Goal: Communication & Community: Share content

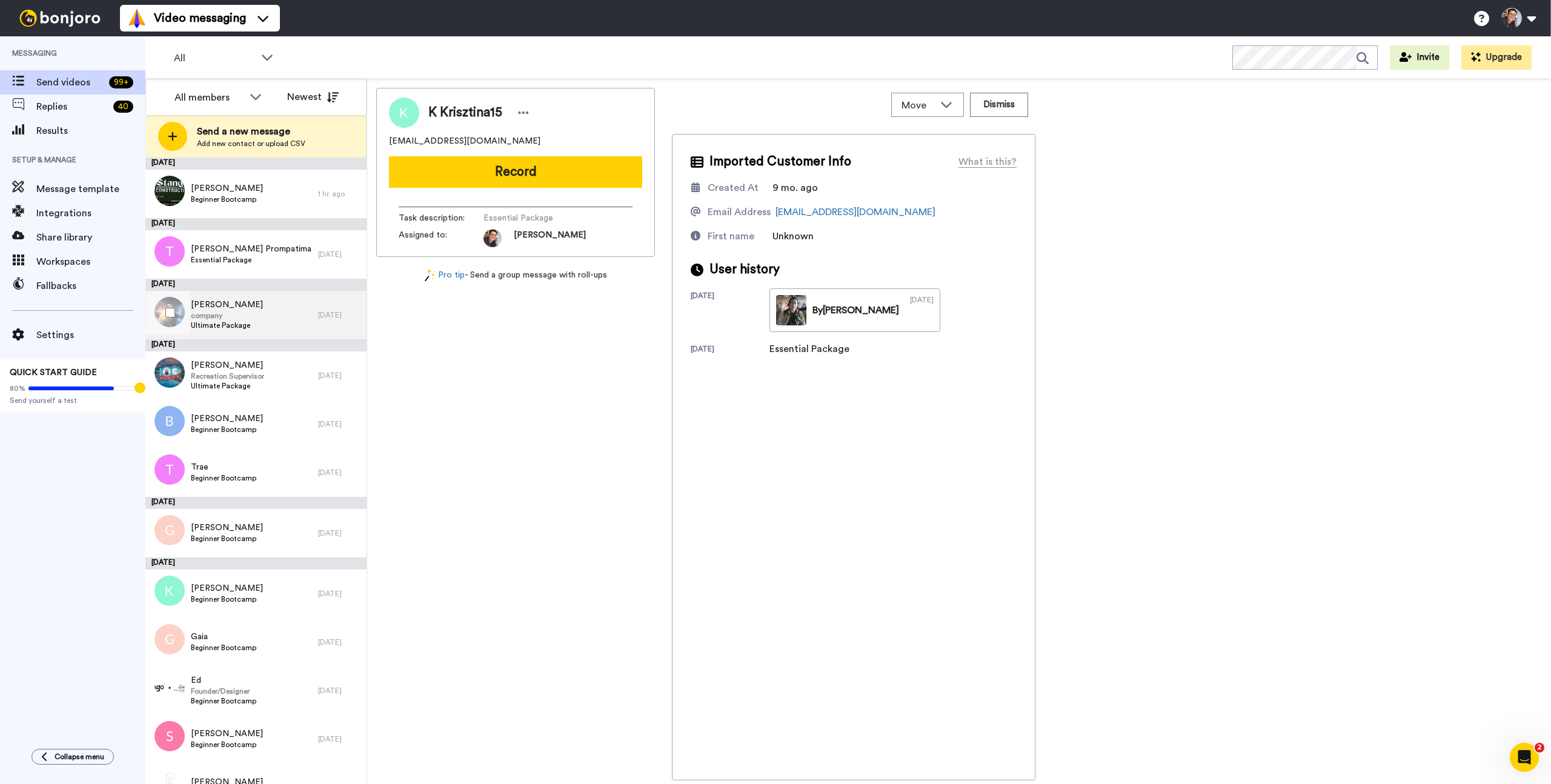
click at [299, 316] on div "[PERSON_NAME] company Ultimate Package" at bounding box center [232, 315] width 173 height 49
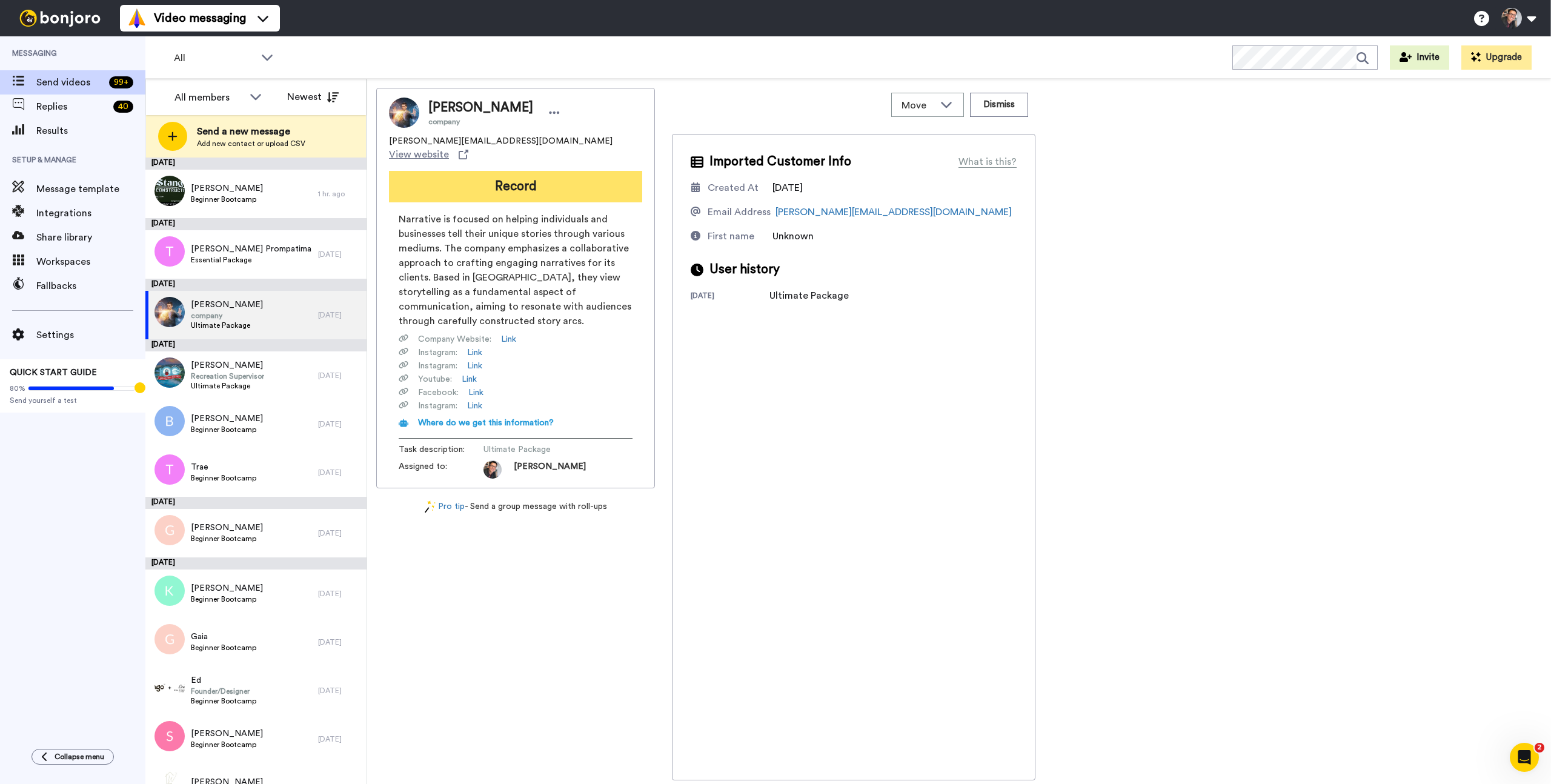
click at [565, 174] on button "Record" at bounding box center [516, 186] width 253 height 31
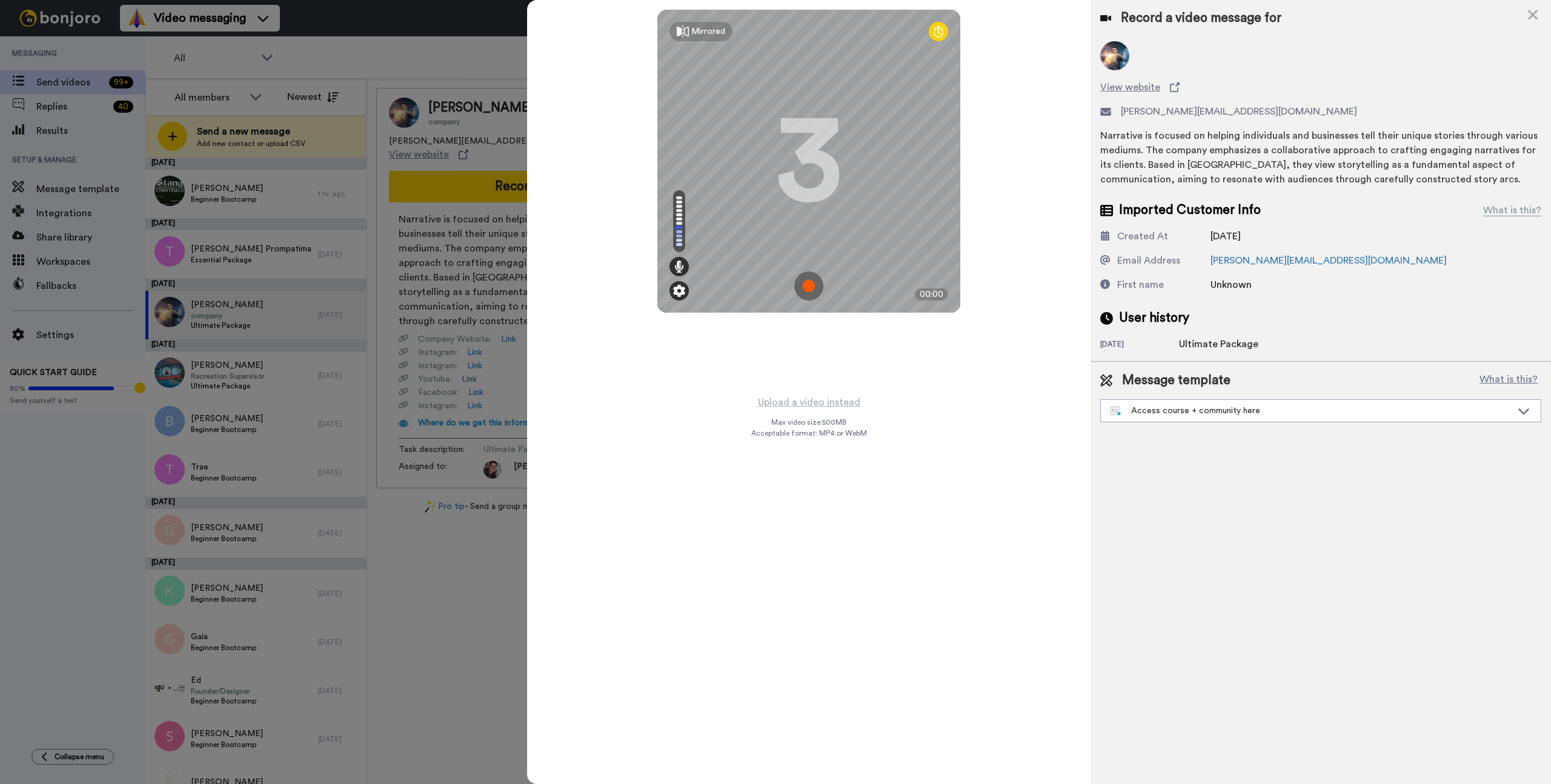
click at [676, 289] on img at bounding box center [679, 290] width 12 height 12
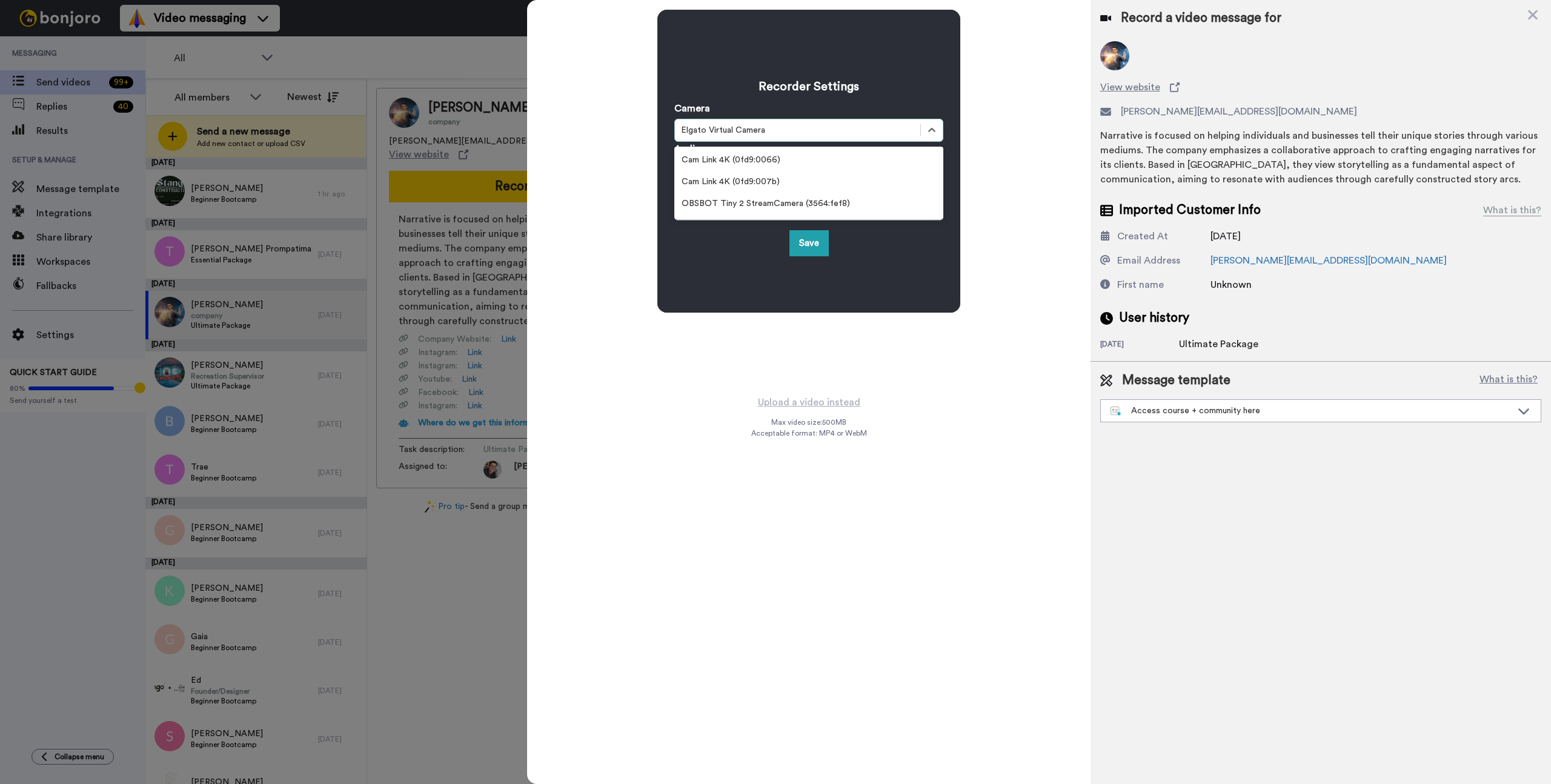
click at [784, 133] on div "Elgato Virtual Camera" at bounding box center [798, 129] width 233 height 12
click at [782, 179] on div "Ecamm Live Virtual Cam" at bounding box center [809, 184] width 269 height 22
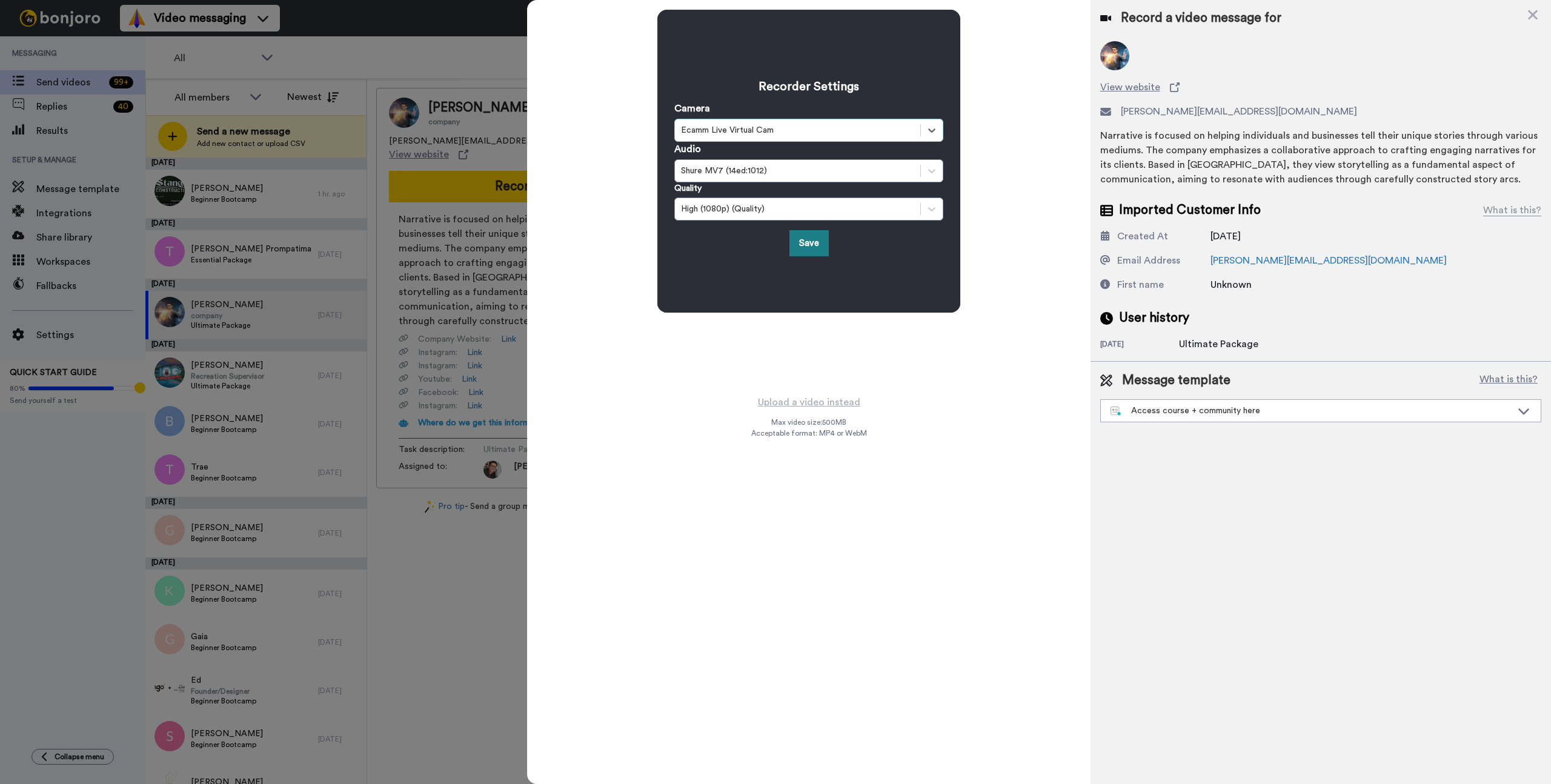
click at [798, 240] on button "Save" at bounding box center [809, 243] width 39 height 26
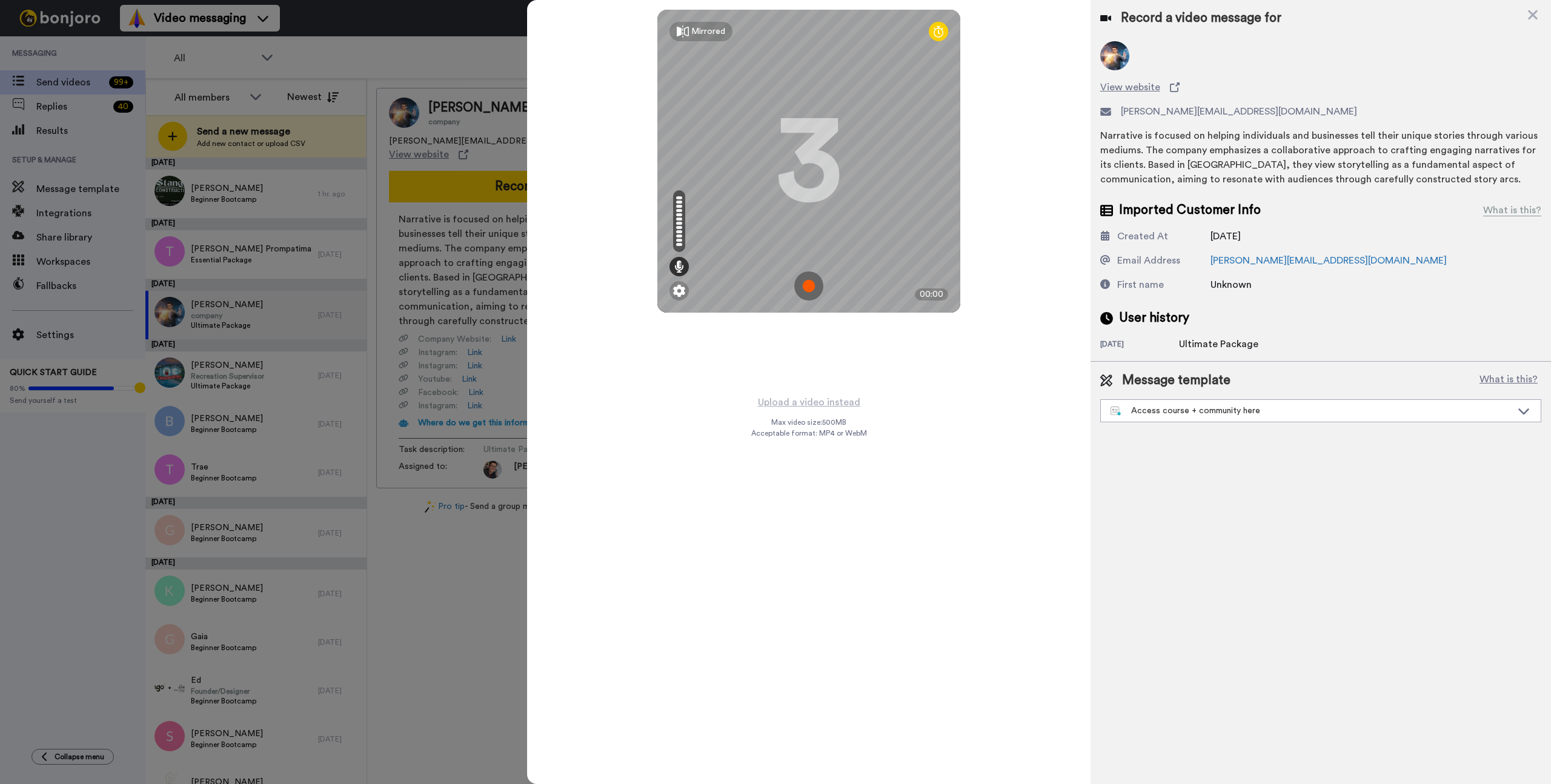
click at [811, 289] on img at bounding box center [809, 286] width 29 height 29
click at [807, 292] on img at bounding box center [809, 286] width 29 height 29
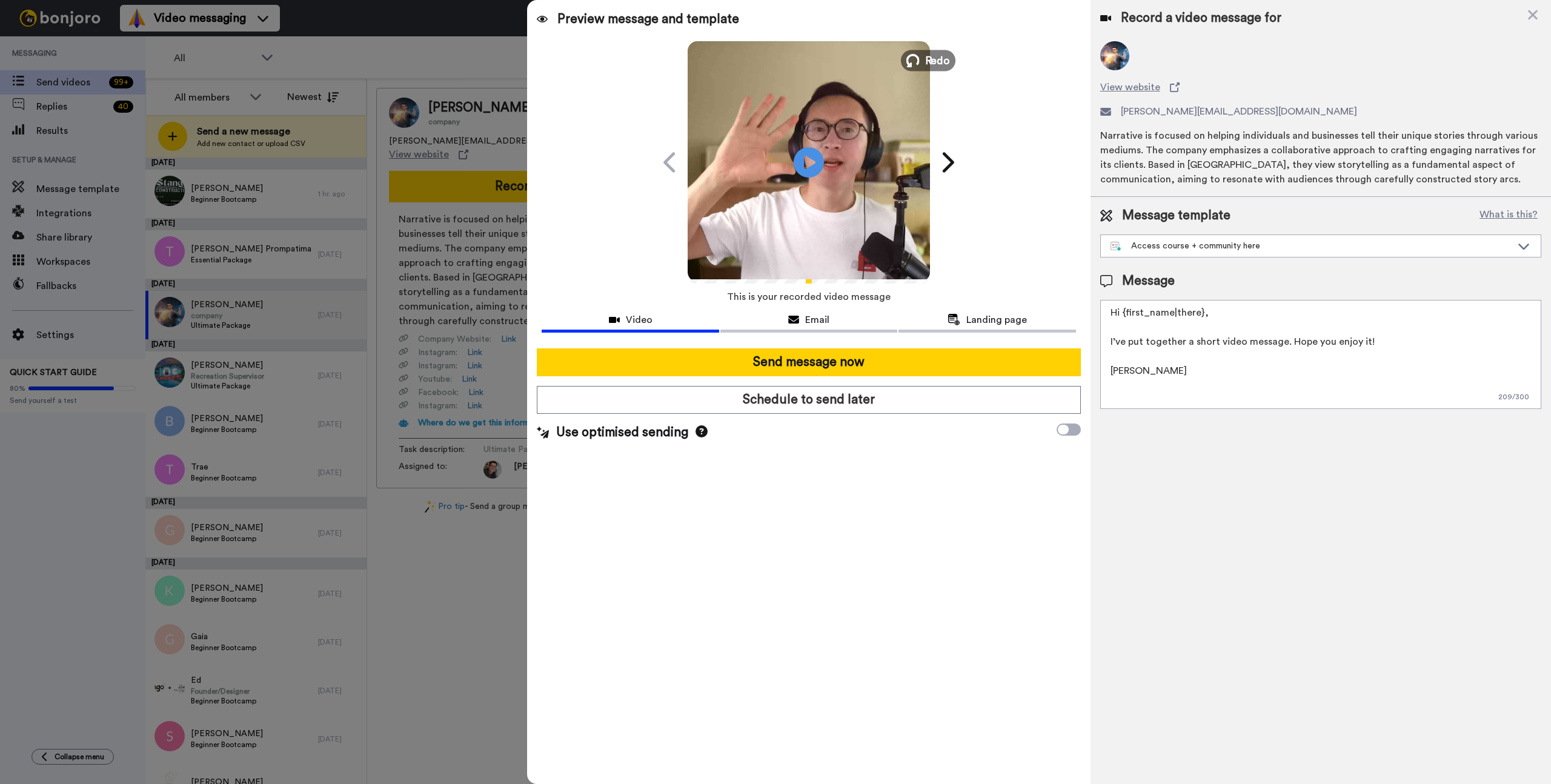
click at [938, 56] on span "Redo" at bounding box center [938, 60] width 26 height 16
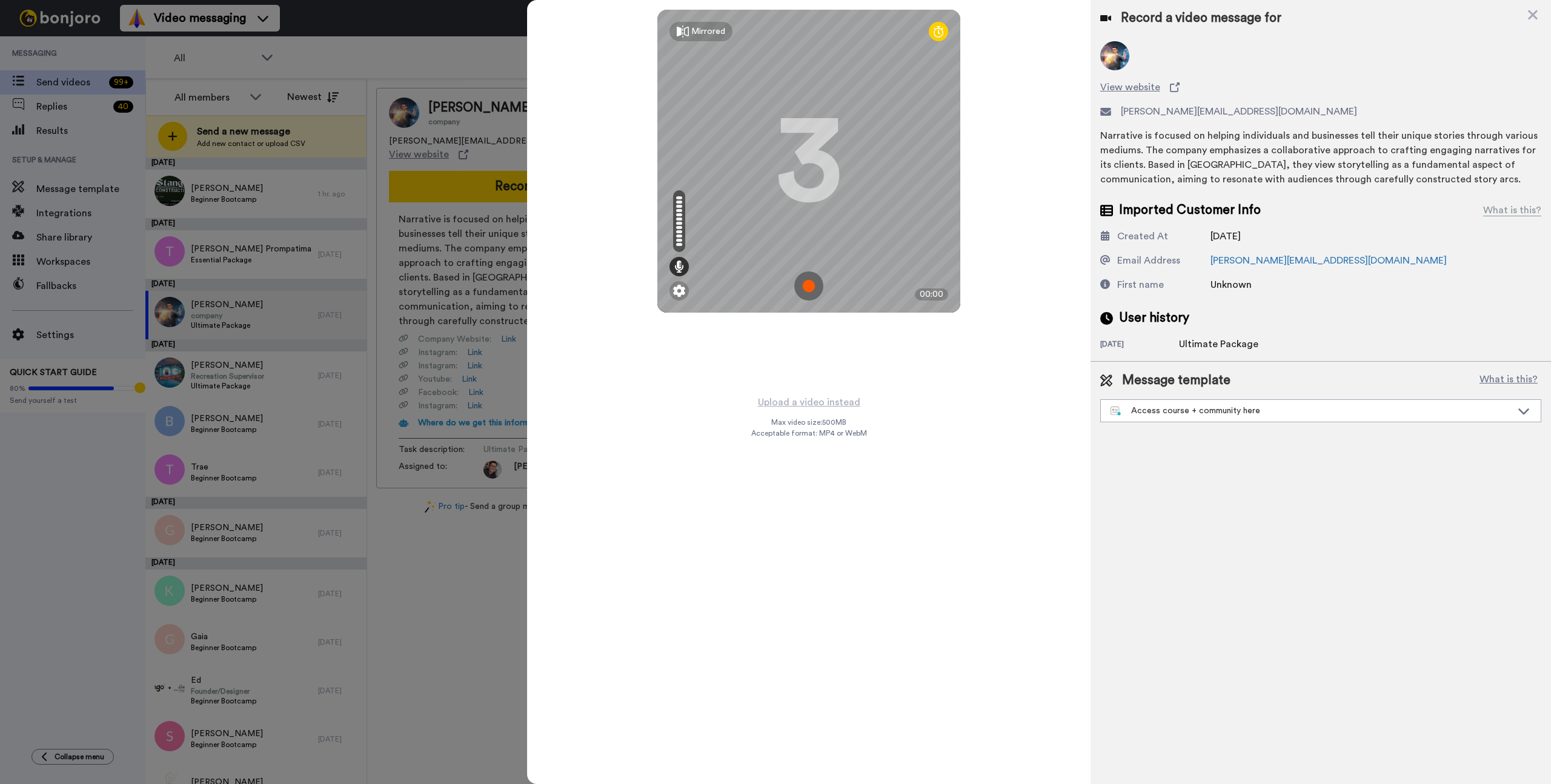
click at [812, 291] on img at bounding box center [809, 286] width 29 height 29
click at [802, 288] on img at bounding box center [809, 286] width 29 height 29
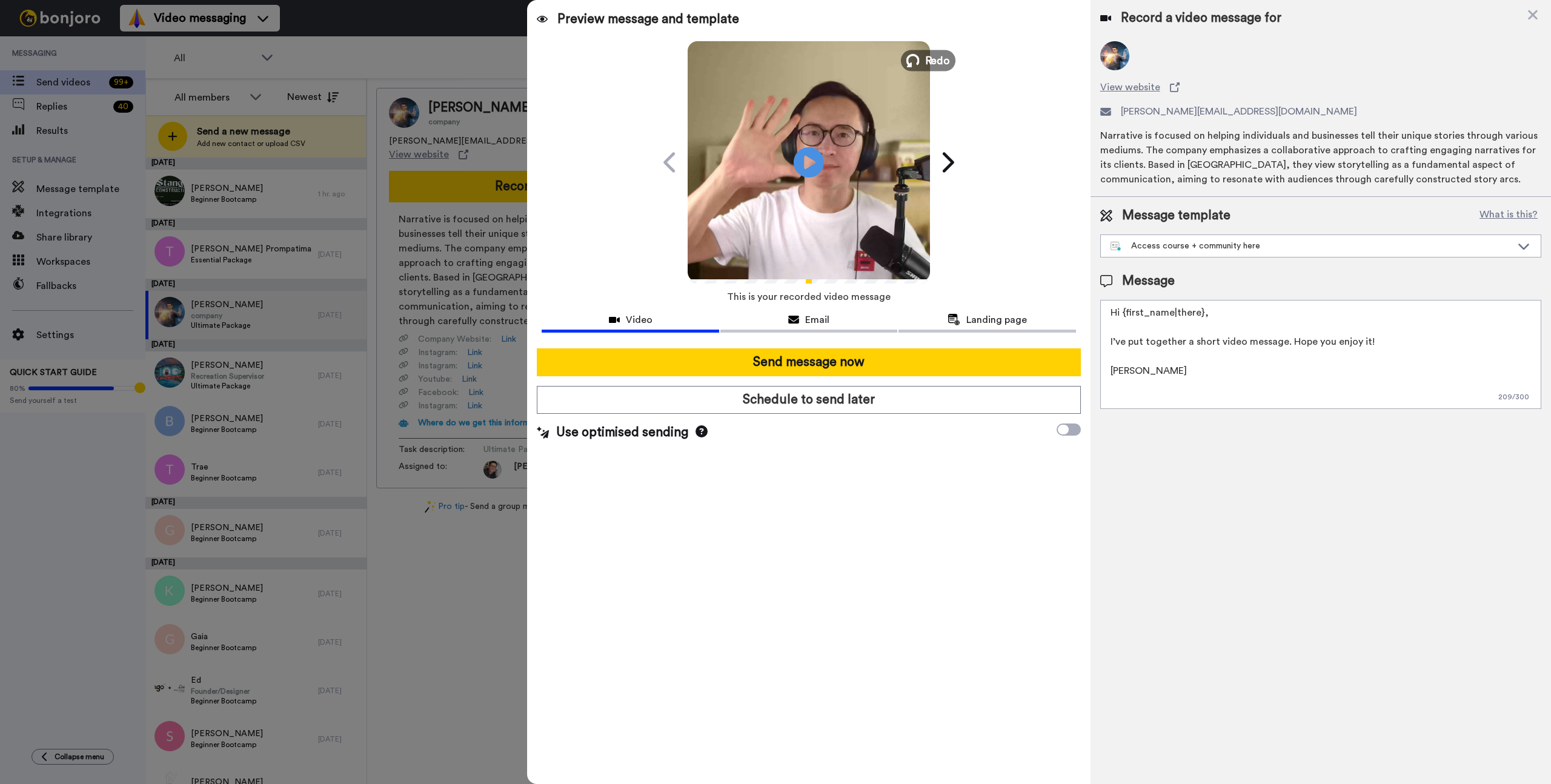
click at [938, 56] on span "Redo" at bounding box center [938, 60] width 26 height 16
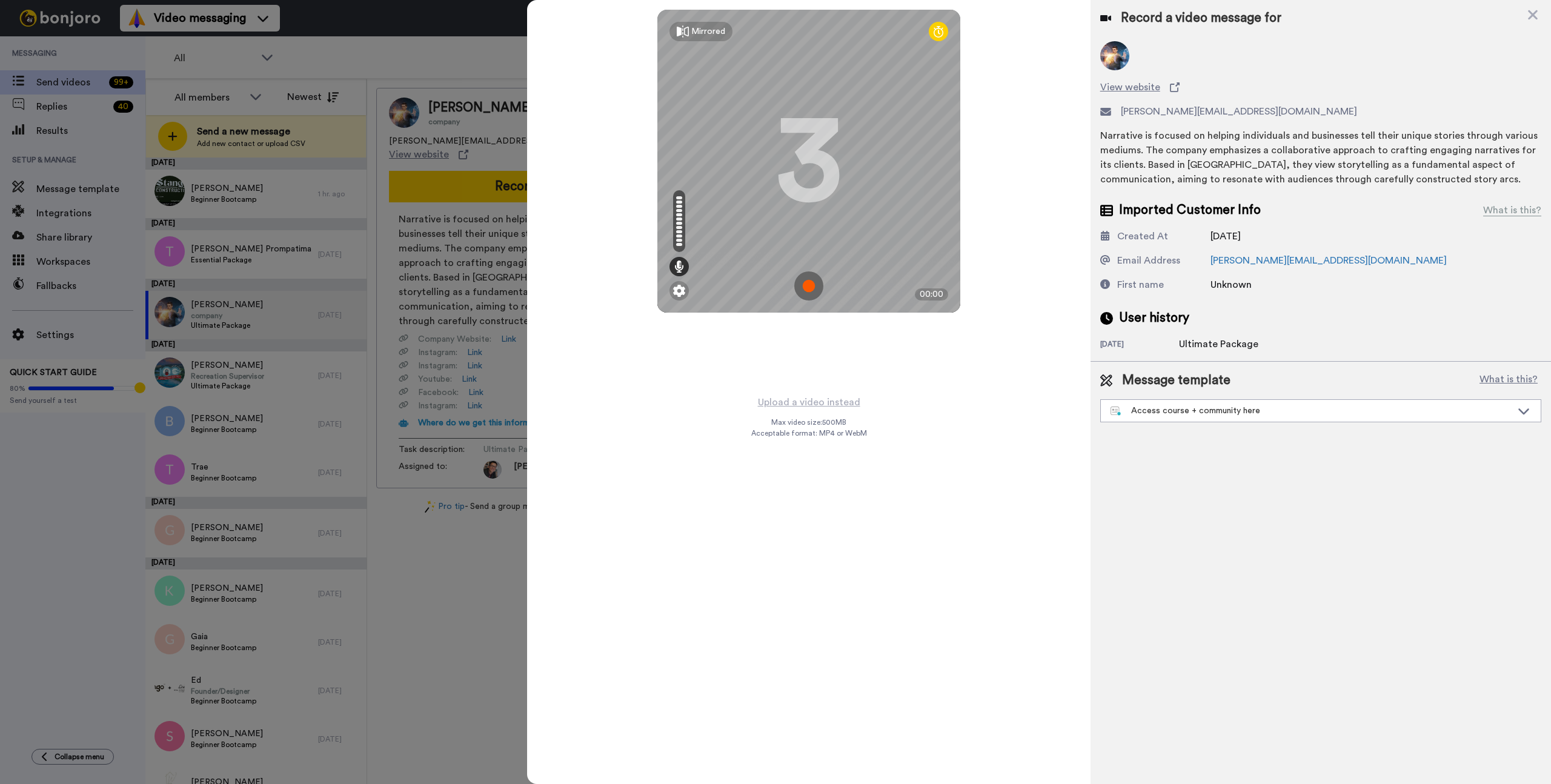
click at [805, 284] on img at bounding box center [809, 286] width 29 height 29
click at [814, 293] on img at bounding box center [809, 286] width 29 height 29
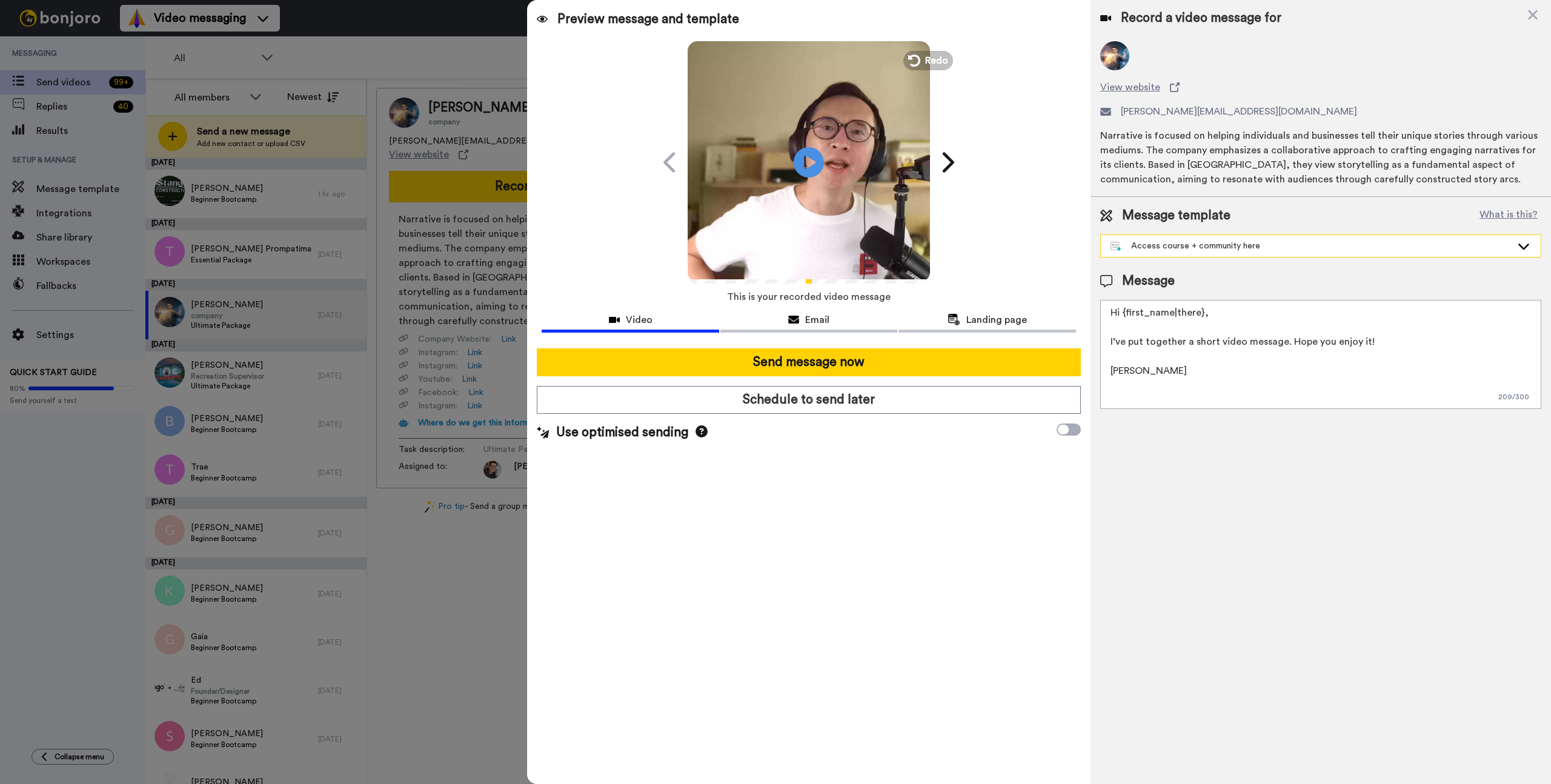
click at [1171, 250] on div "Access course + community here" at bounding box center [1311, 245] width 401 height 12
drag, startPoint x: 1123, startPoint y: 314, endPoint x: 1238, endPoint y: 312, distance: 115.0
click at [1238, 312] on textarea "Hi {first_name|there}, I’ve put together a short video message. Hope you enjoy …" at bounding box center [1321, 354] width 441 height 109
type textarea "Hi Vin I’ve put together a short video message. Hope you enjoy it! [PERSON_NAME]"
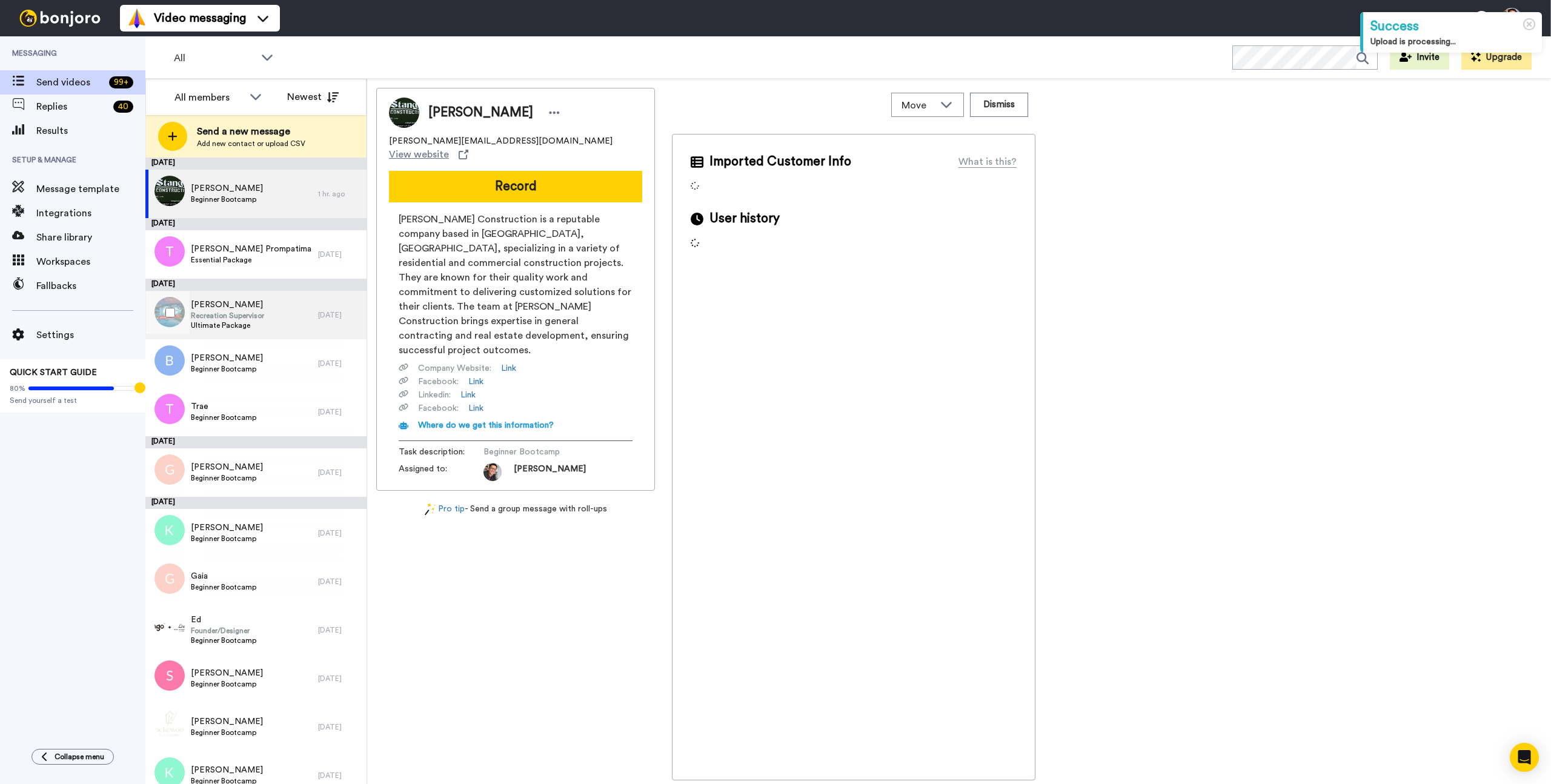
click at [241, 313] on span "Recreation Supervisor" at bounding box center [228, 316] width 74 height 10
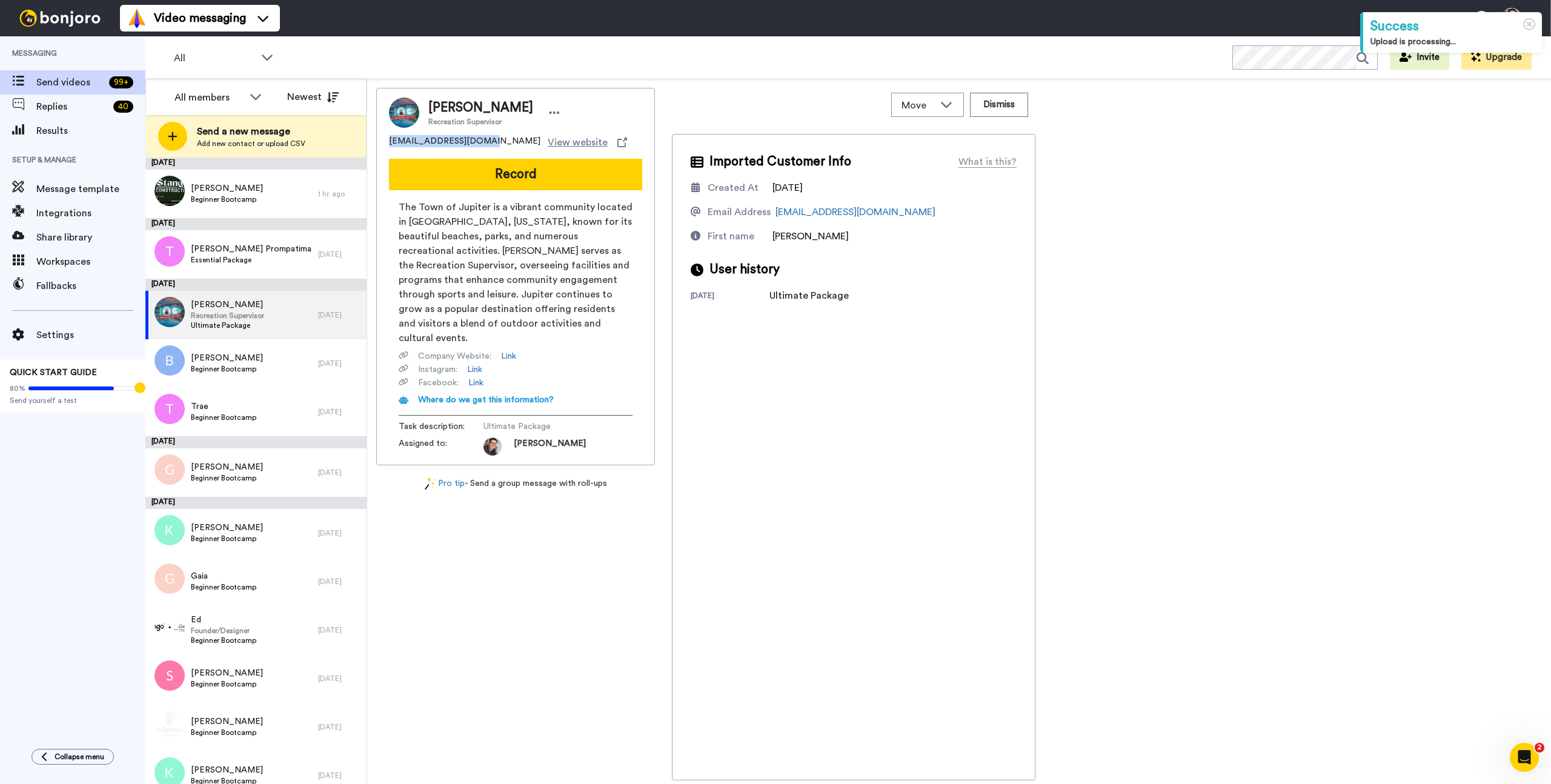
drag, startPoint x: 389, startPoint y: 141, endPoint x: 475, endPoint y: 141, distance: 86.0
click at [475, 141] on div "Dereckw@jupiter.fl.us View website" at bounding box center [516, 142] width 253 height 14
copy span "Dereckw@jupiter.fl.us"
click at [446, 150] on div "Dereck Recreation Supervisor Dereckw@jupiter.fl.us View website Record The Town…" at bounding box center [516, 277] width 279 height 377
drag, startPoint x: 472, startPoint y: 142, endPoint x: 390, endPoint y: 140, distance: 82.0
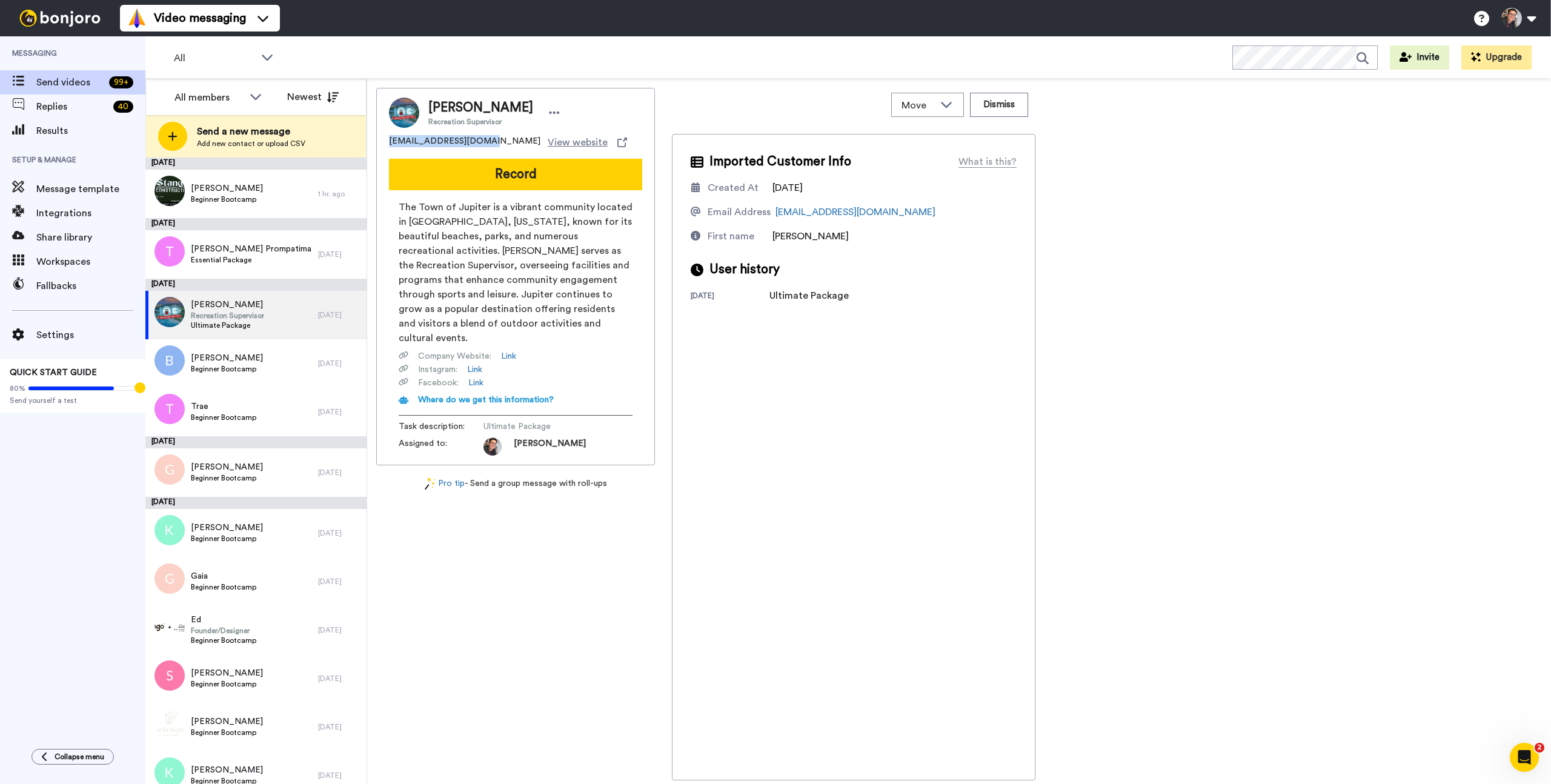
click at [390, 140] on span "Dereckw@jupiter.fl.us" at bounding box center [465, 142] width 151 height 14
copy span "Dereckw@jupiter.fl.us"
click at [508, 175] on button "Record" at bounding box center [516, 174] width 253 height 31
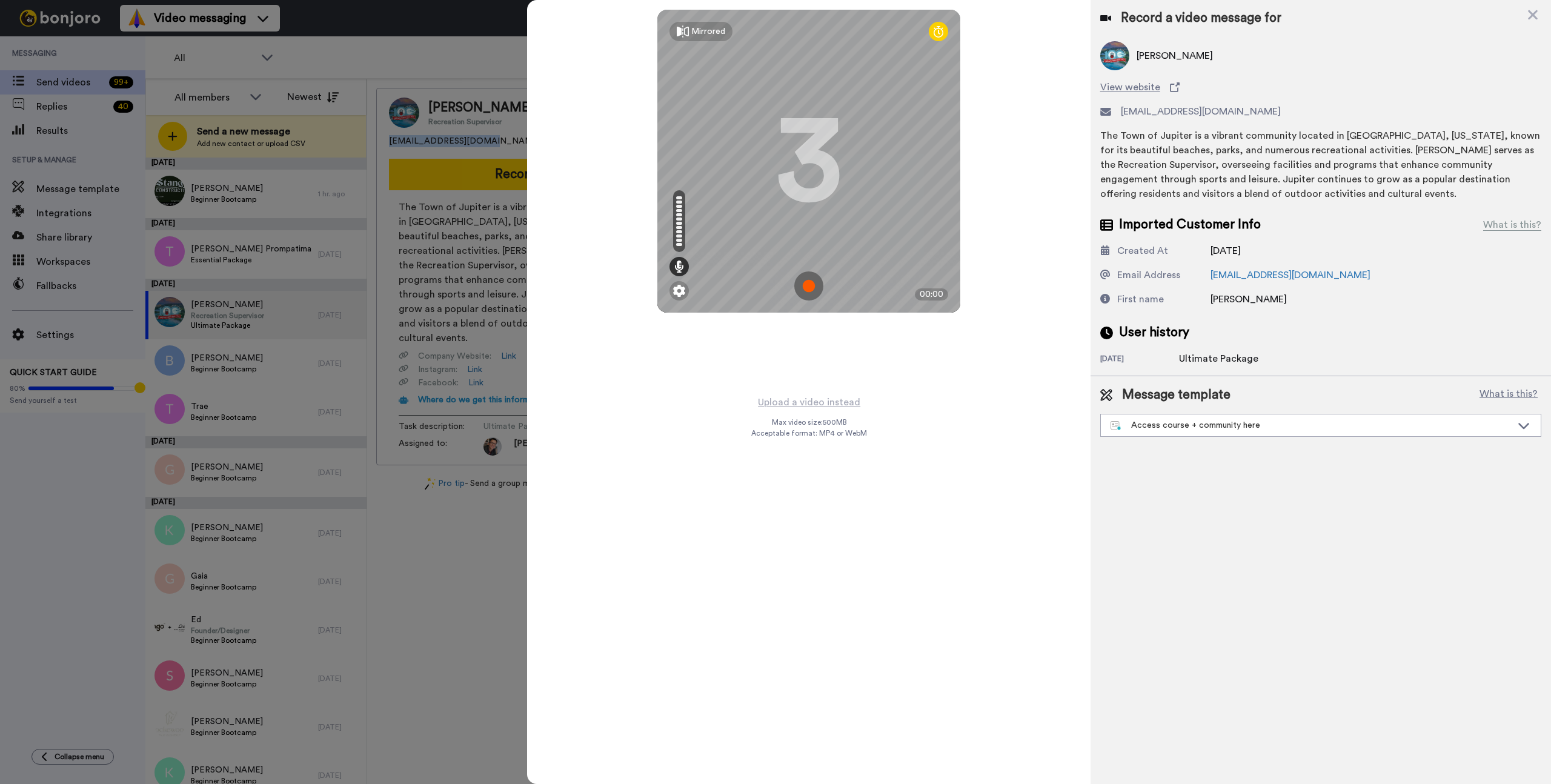
click at [813, 293] on img at bounding box center [809, 286] width 29 height 29
click at [815, 292] on img at bounding box center [809, 286] width 29 height 29
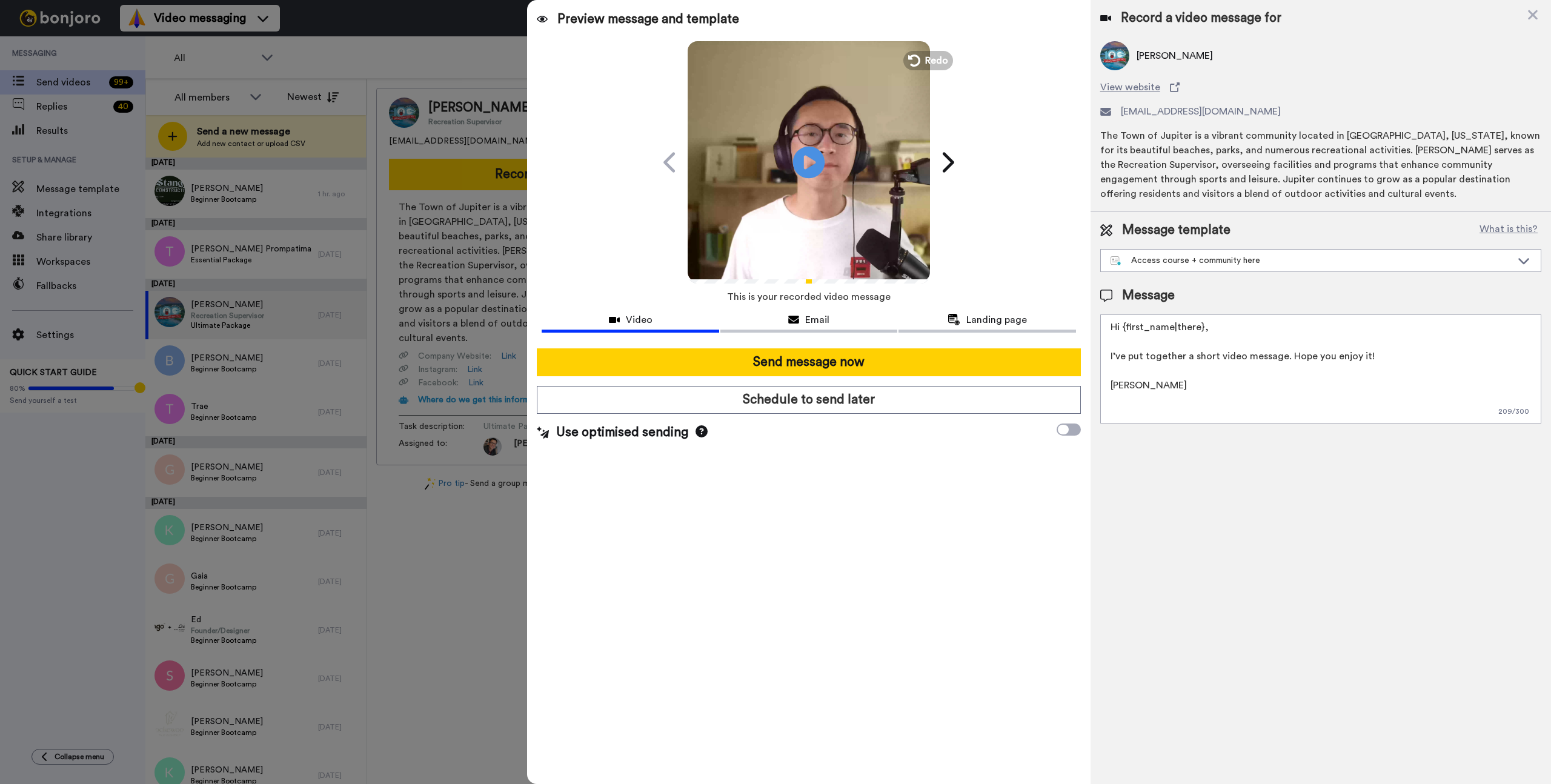
click at [819, 160] on icon at bounding box center [809, 162] width 32 height 32
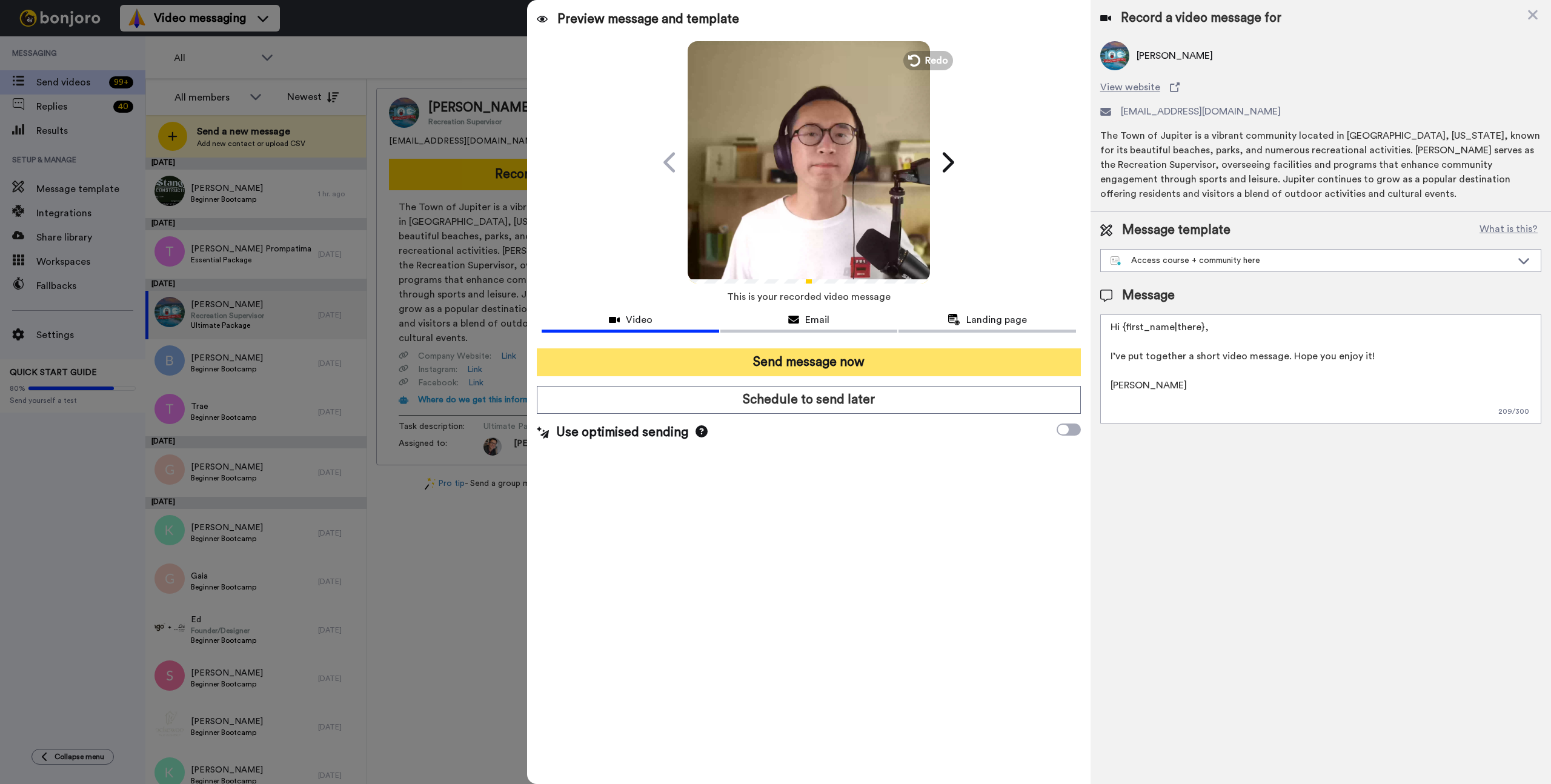
click at [863, 362] on button "Send message now" at bounding box center [809, 362] width 544 height 28
